Goal: Task Accomplishment & Management: Use online tool/utility

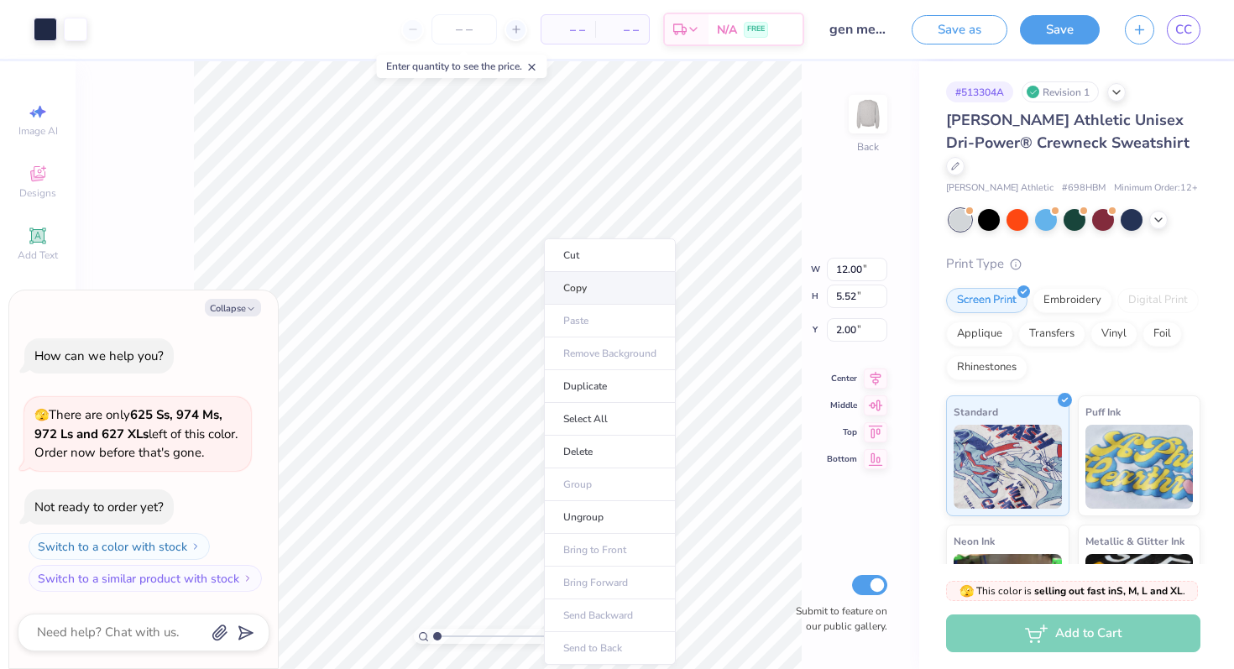
click at [565, 290] on li "Copy" at bounding box center [610, 288] width 132 height 33
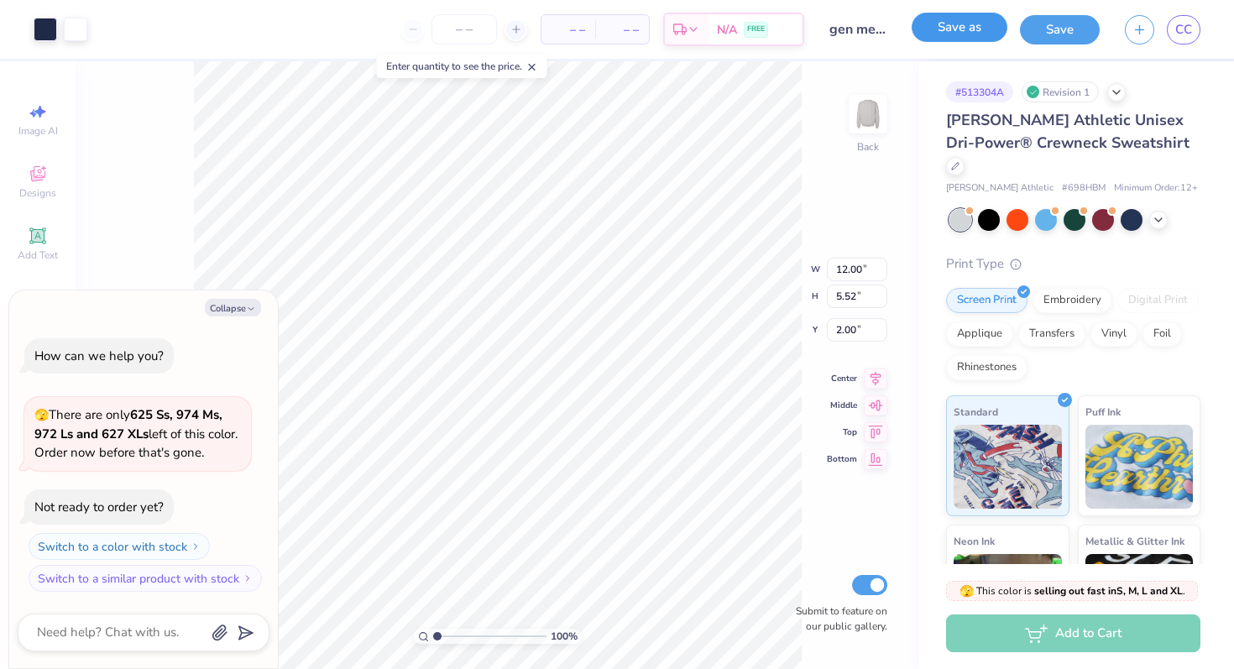
click at [981, 26] on button "Save as" at bounding box center [959, 27] width 96 height 29
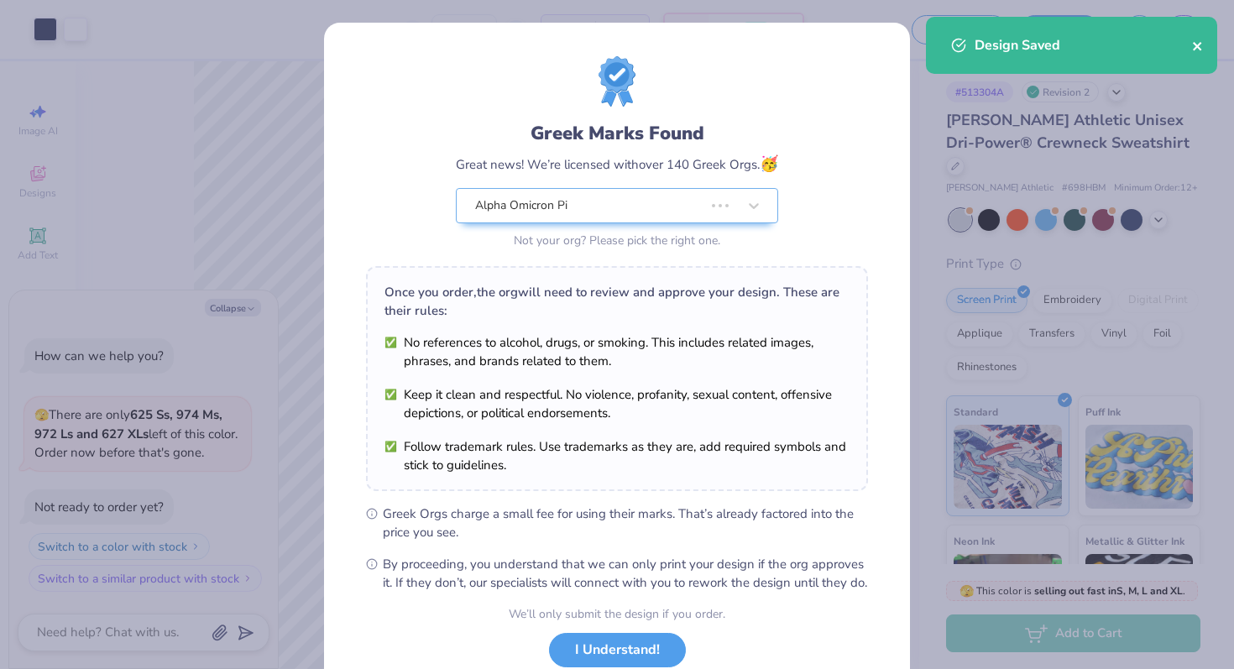
click at [1195, 47] on icon "close" at bounding box center [1197, 46] width 8 height 8
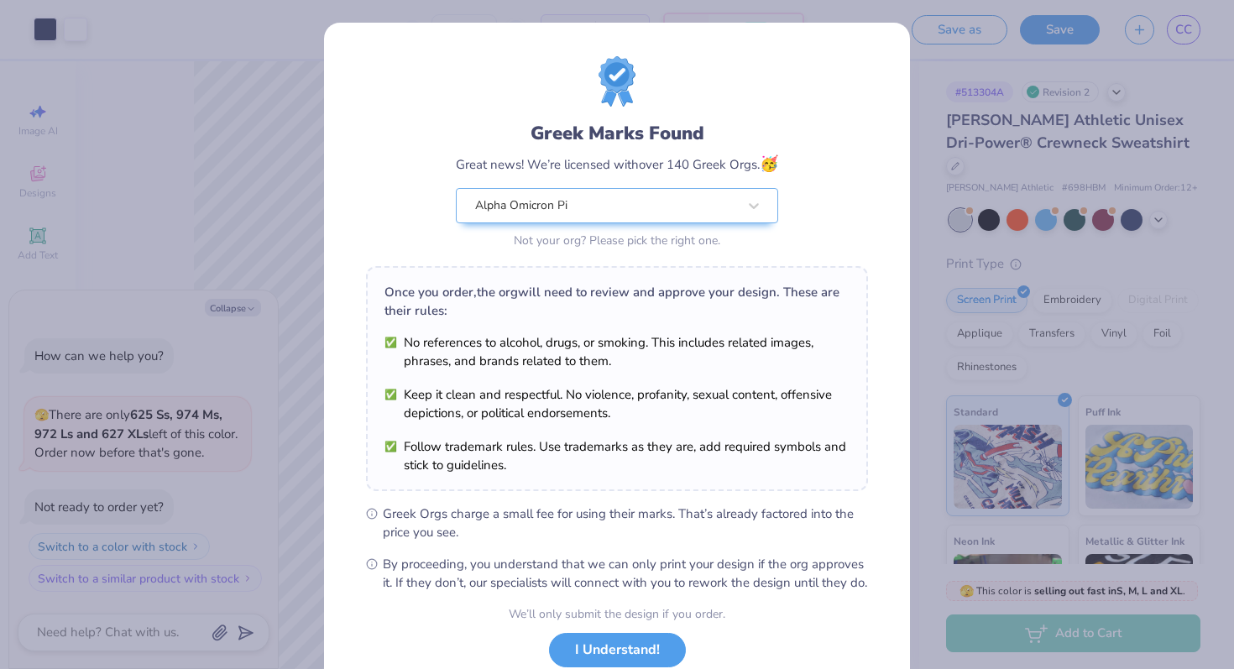
click at [1188, 34] on div "Design Saved" at bounding box center [1071, 51] width 298 height 76
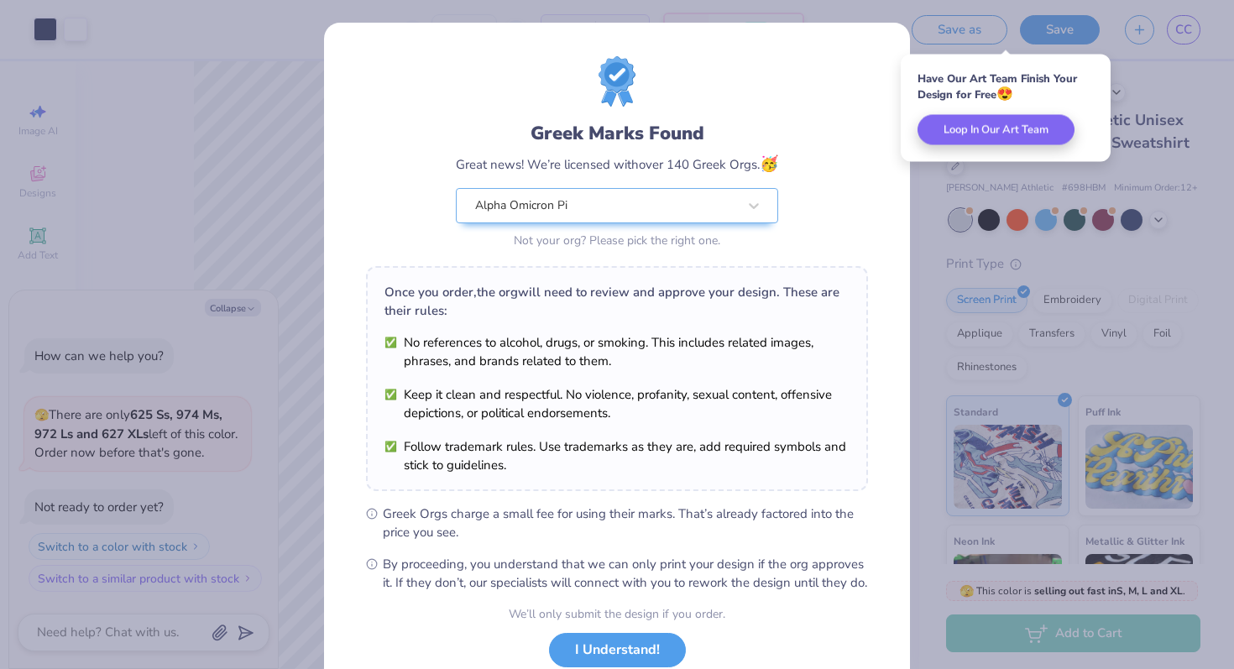
scroll to position [117, 0]
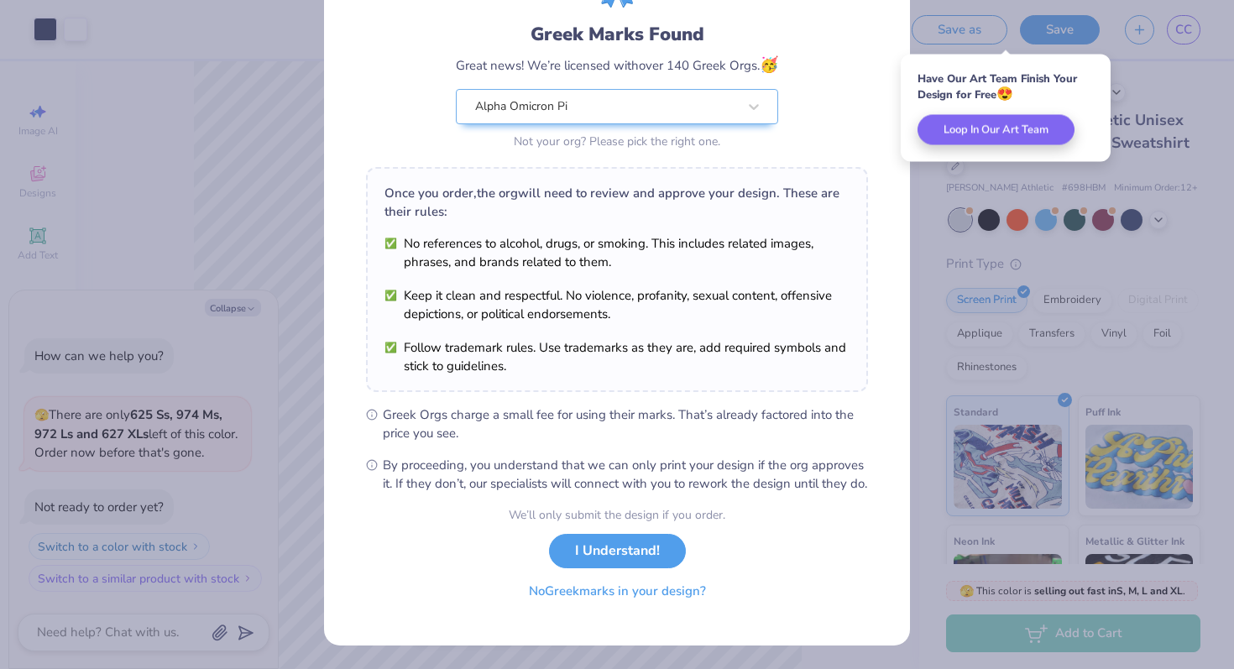
click at [584, 598] on button "No Greek marks in your design?" at bounding box center [617, 591] width 206 height 34
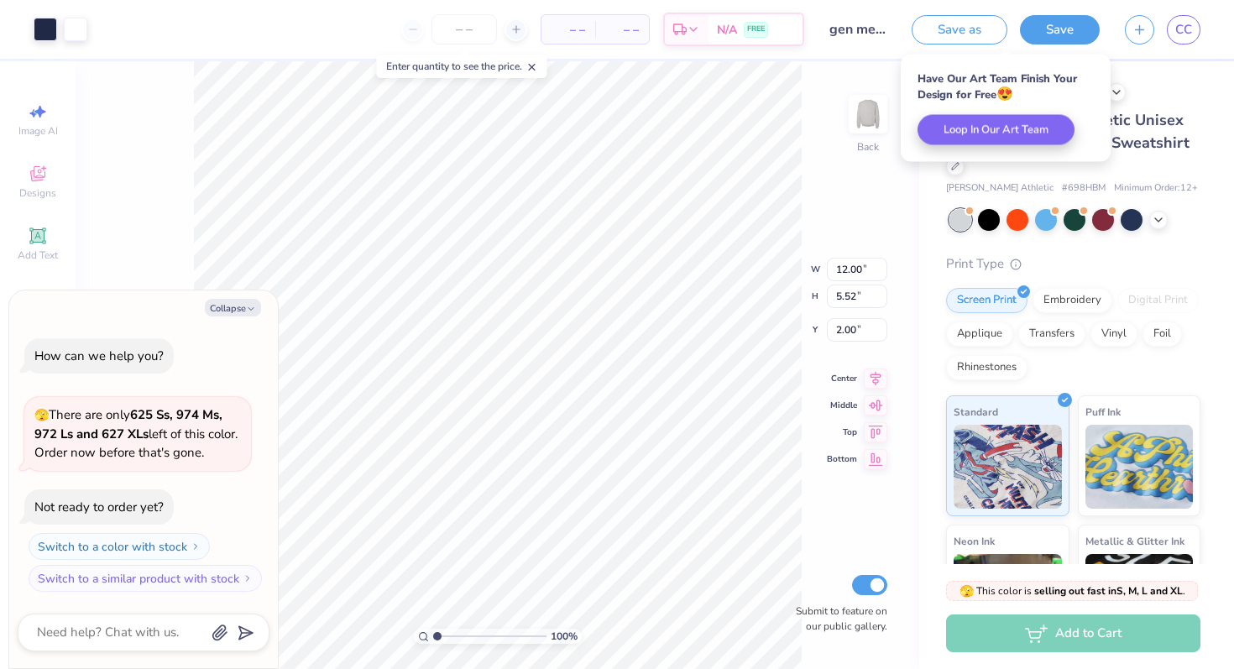
scroll to position [0, 0]
type textarea "x"
click at [1186, 18] on link "CC" at bounding box center [1184, 29] width 34 height 29
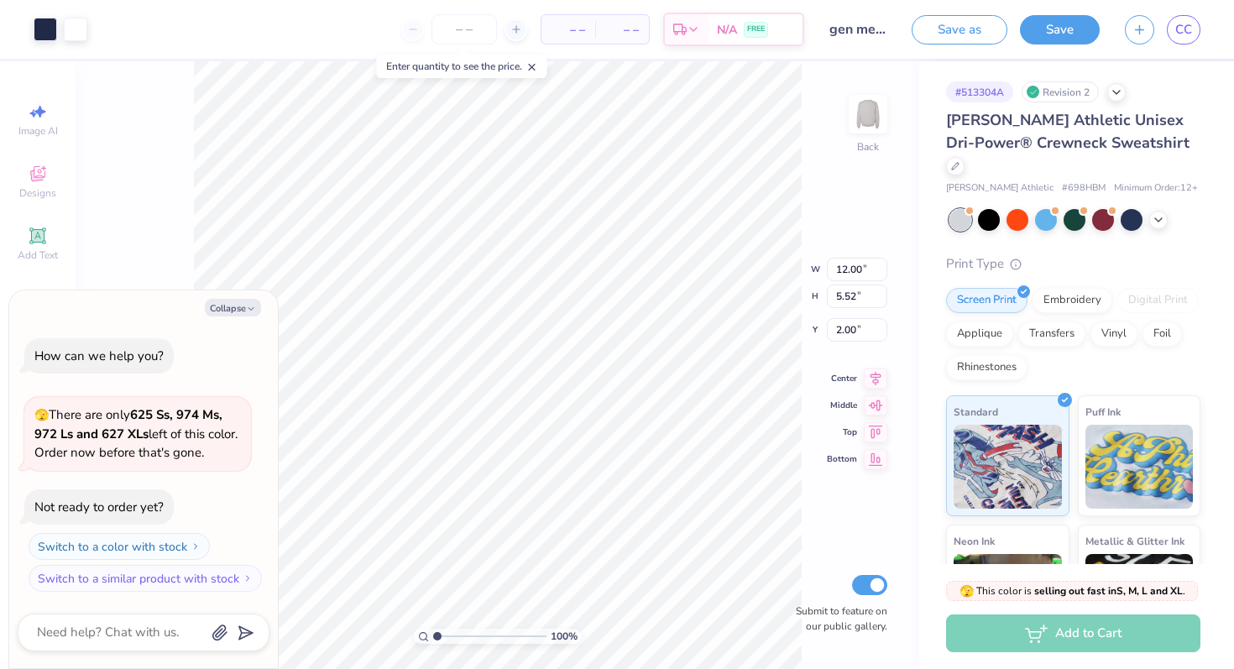
click at [1170, 41] on div "CC" at bounding box center [1184, 29] width 34 height 29
click at [1178, 34] on span "CC" at bounding box center [1183, 29] width 17 height 19
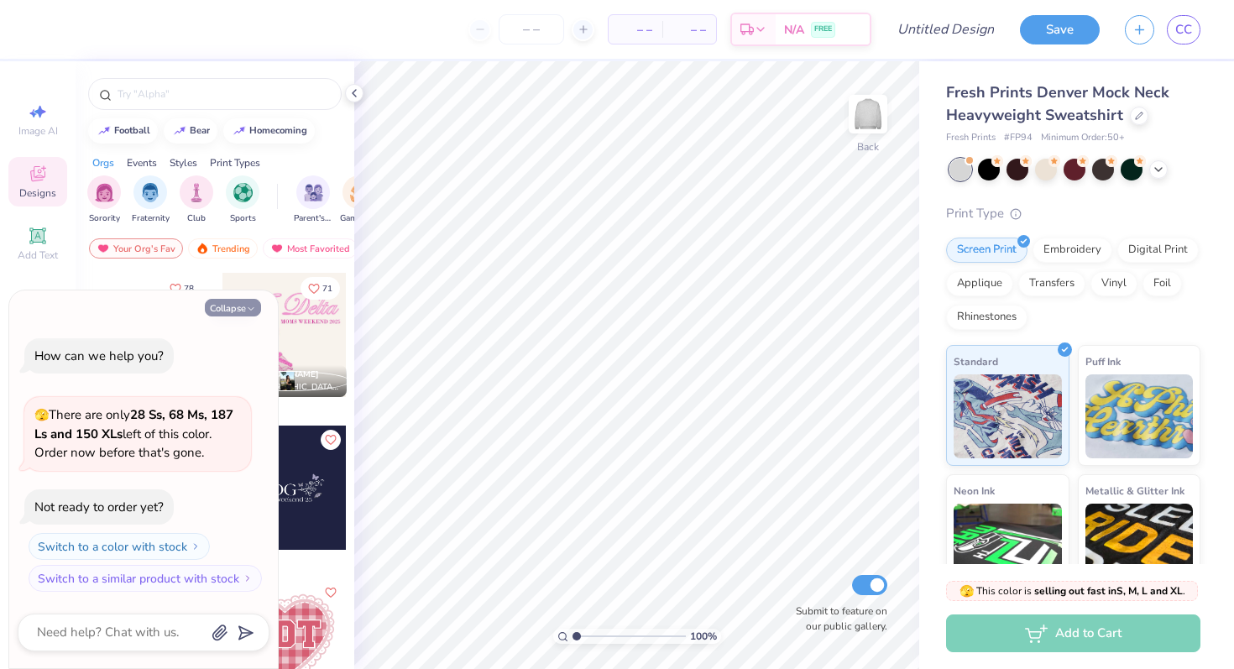
click at [235, 301] on button "Collapse" at bounding box center [233, 308] width 56 height 18
type textarea "x"
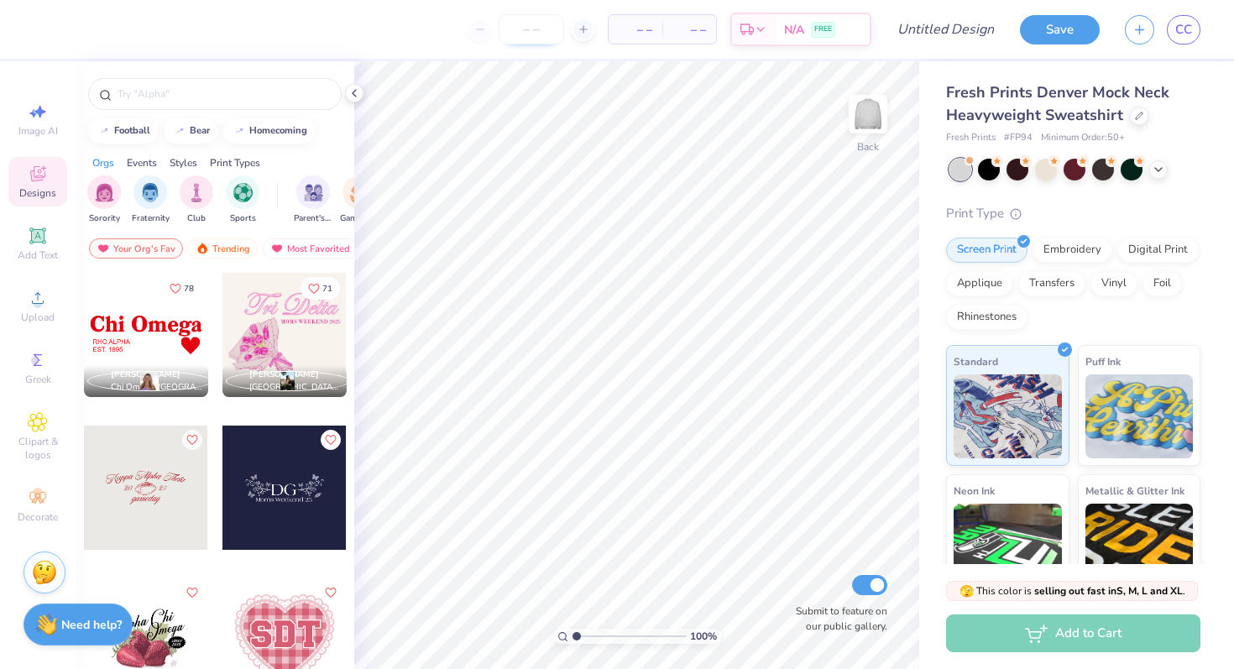
click at [522, 28] on input "number" at bounding box center [531, 29] width 65 height 30
type input "90"
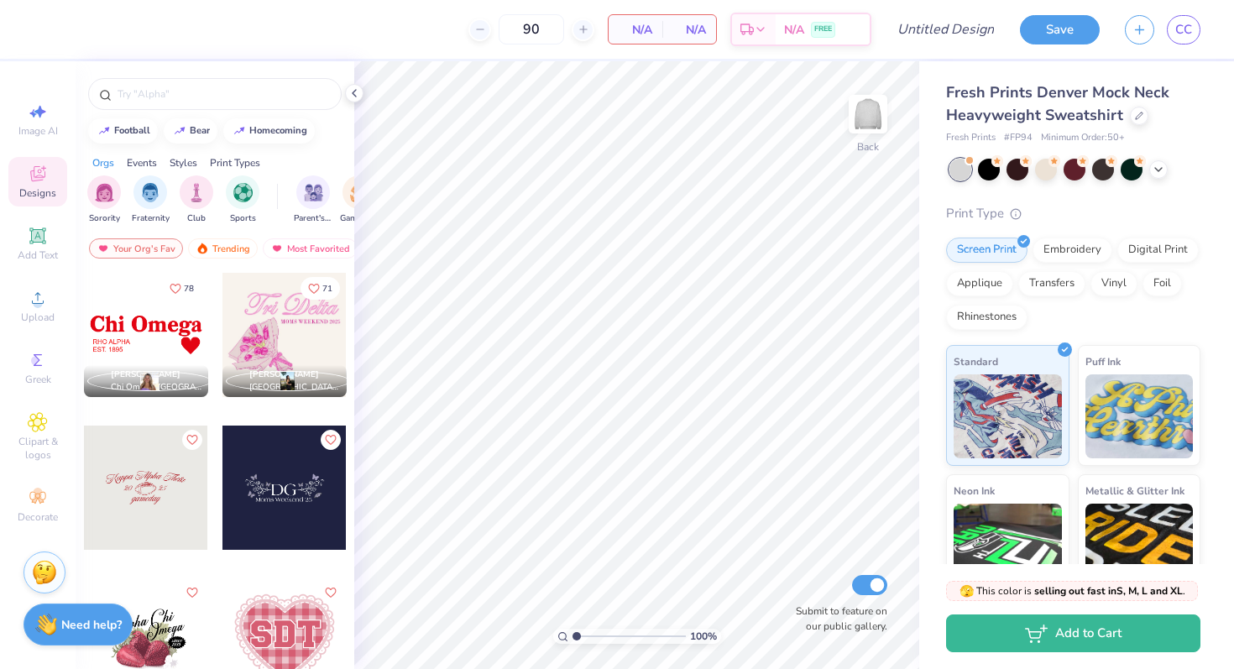
click at [624, 33] on span "N/A" at bounding box center [636, 30] width 34 height 18
